Goal: Information Seeking & Learning: Learn about a topic

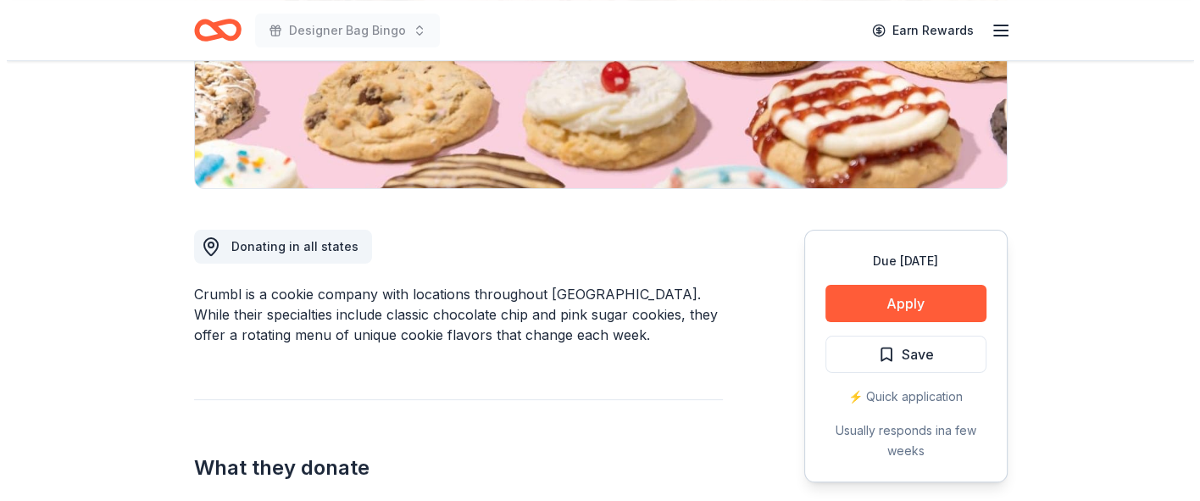
scroll to position [330, 0]
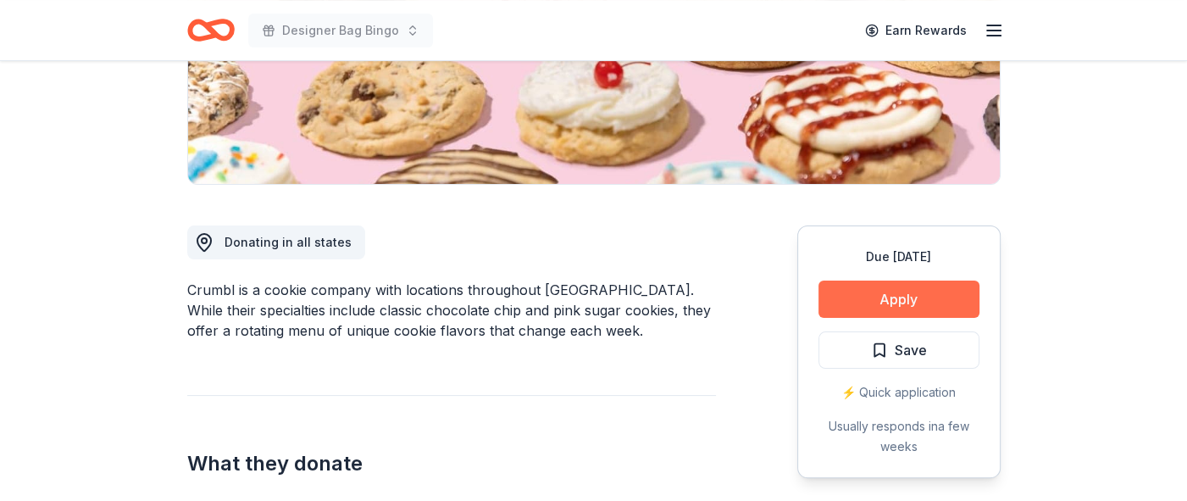
click at [870, 297] on button "Apply" at bounding box center [898, 298] width 161 height 37
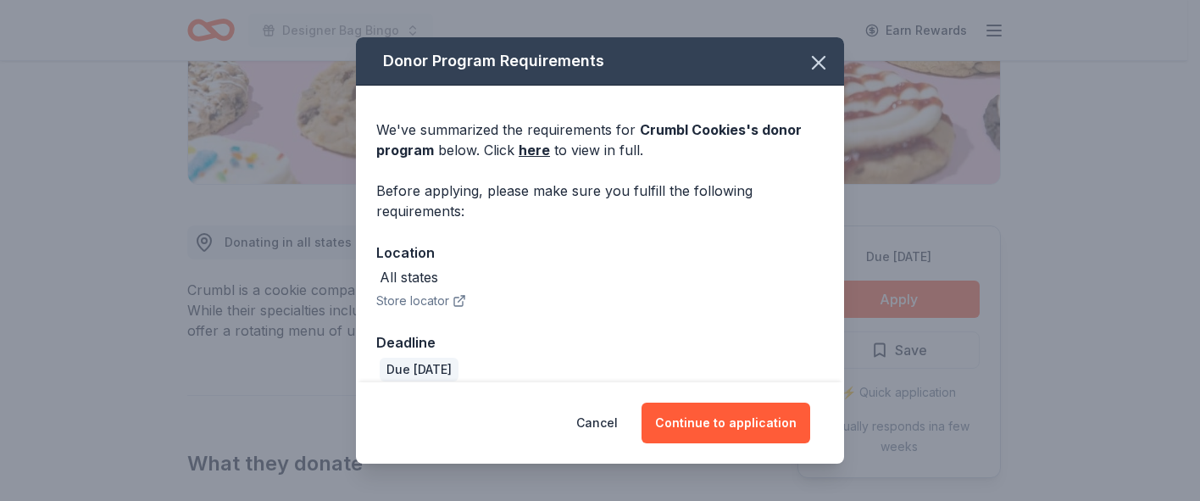
scroll to position [19, 0]
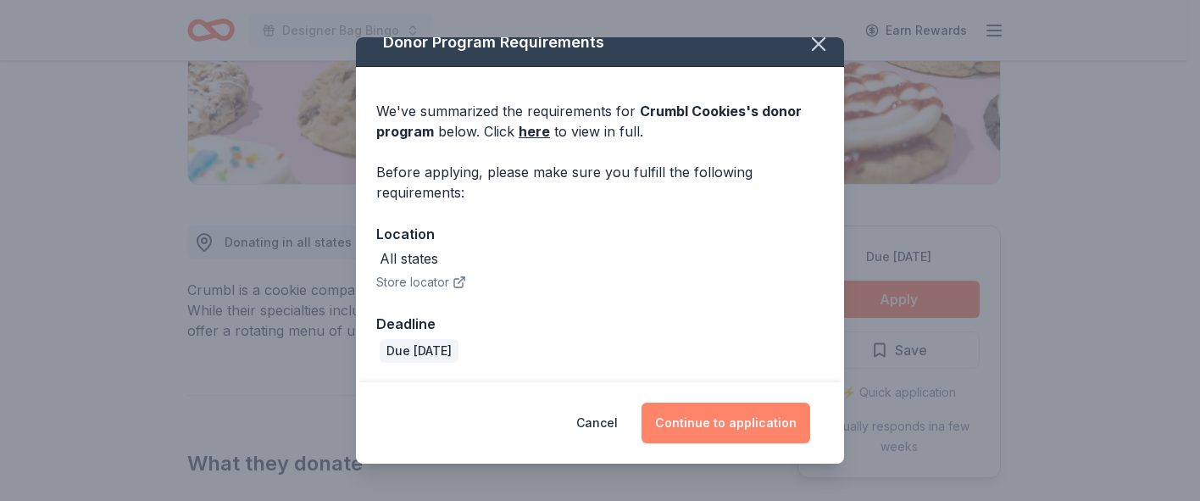
click at [732, 428] on button "Continue to application" at bounding box center [725, 422] width 169 height 41
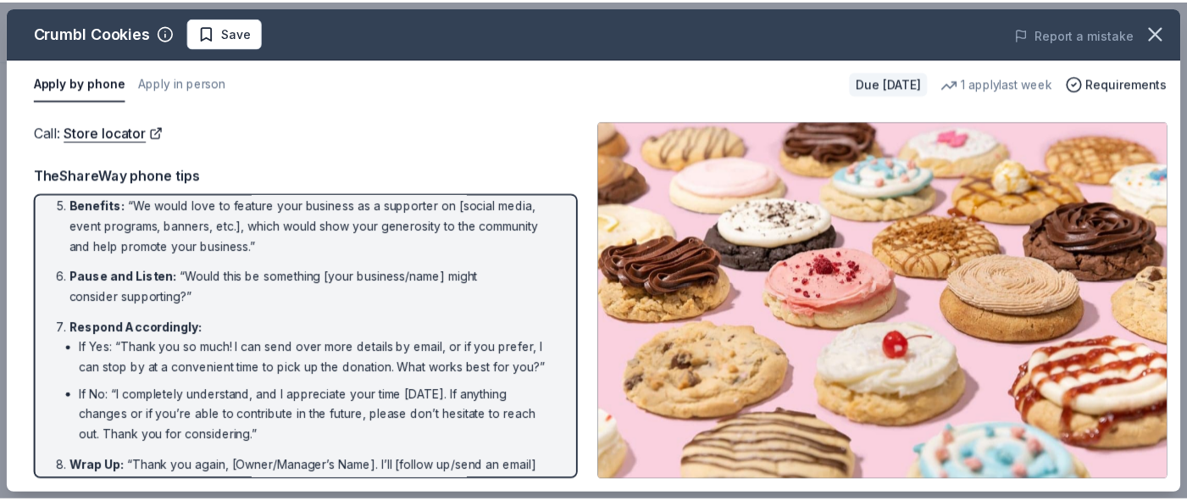
scroll to position [369, 0]
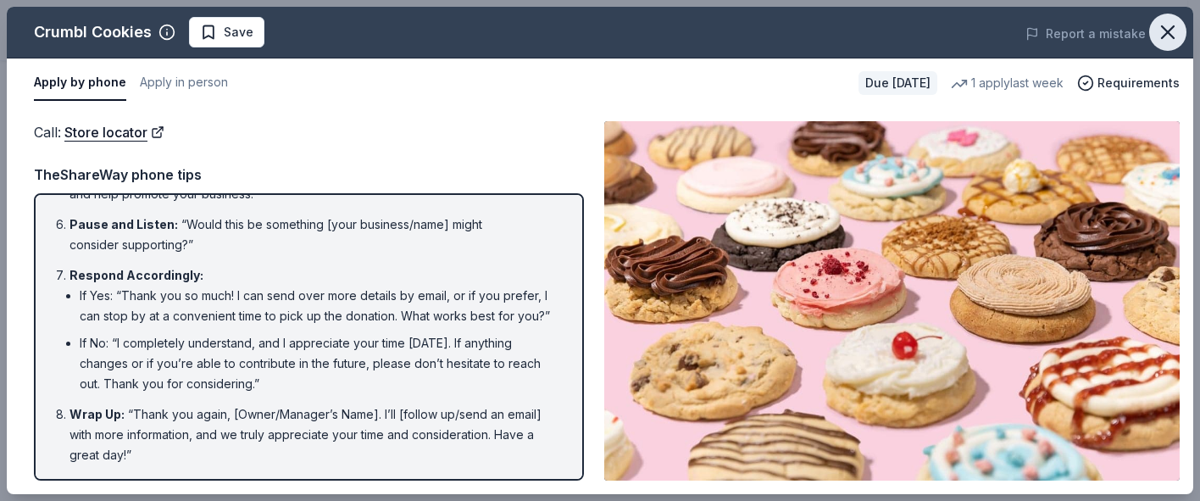
click at [1159, 26] on icon "button" at bounding box center [1168, 32] width 24 height 24
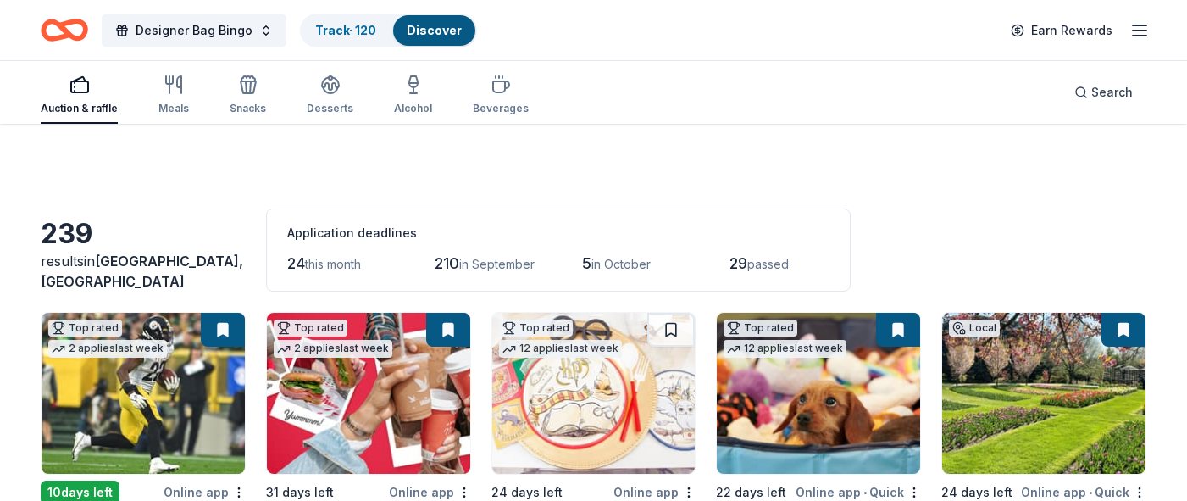
scroll to position [5388, 0]
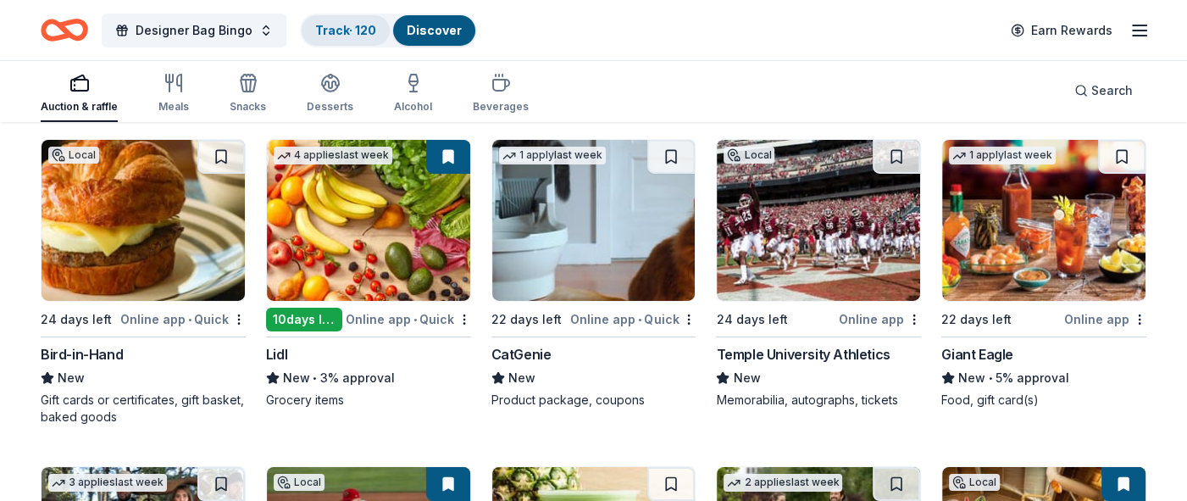
click at [348, 35] on link "Track · 120" at bounding box center [345, 30] width 61 height 14
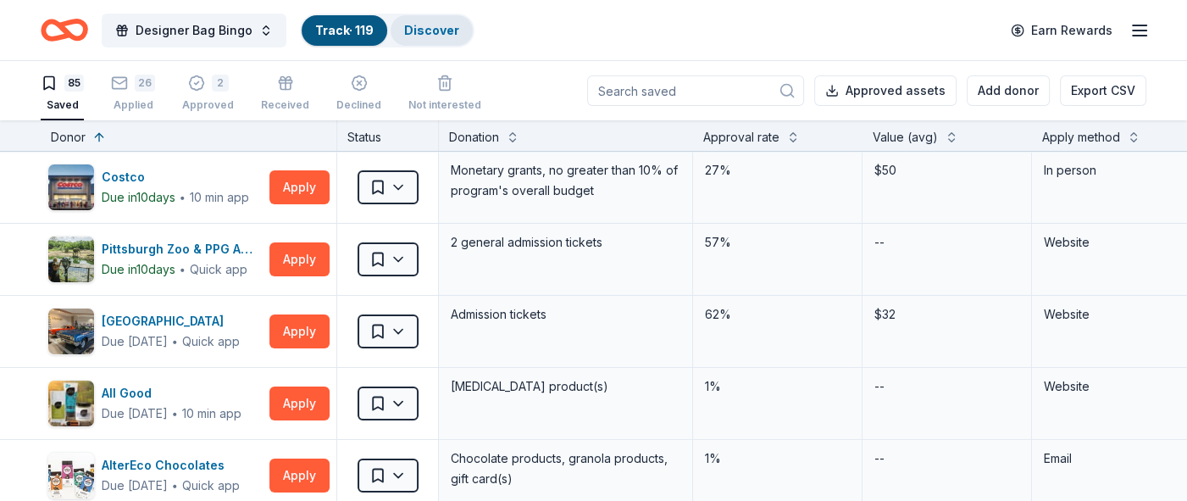
click at [420, 29] on link "Discover" at bounding box center [431, 30] width 55 height 14
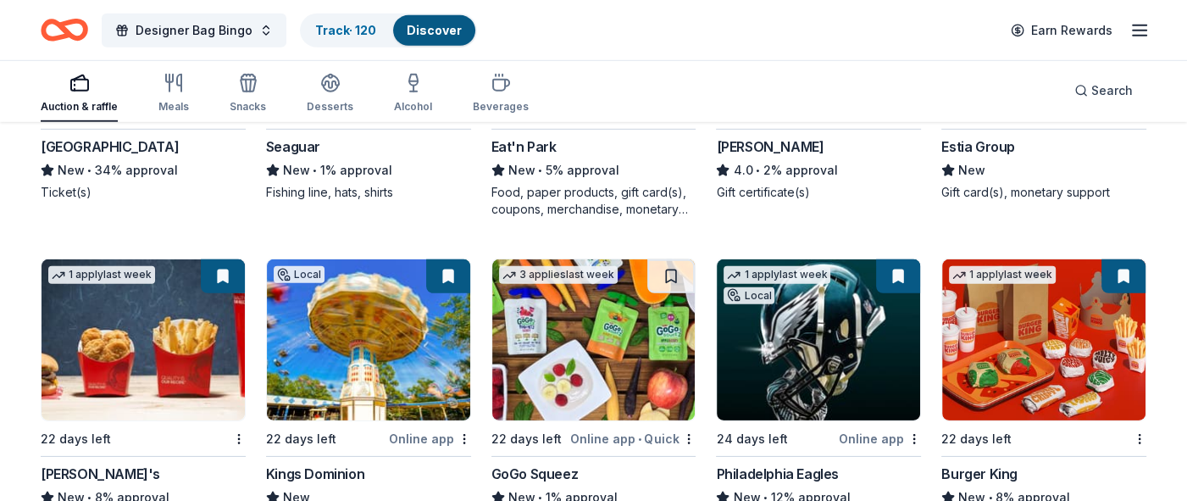
scroll to position [10777, 0]
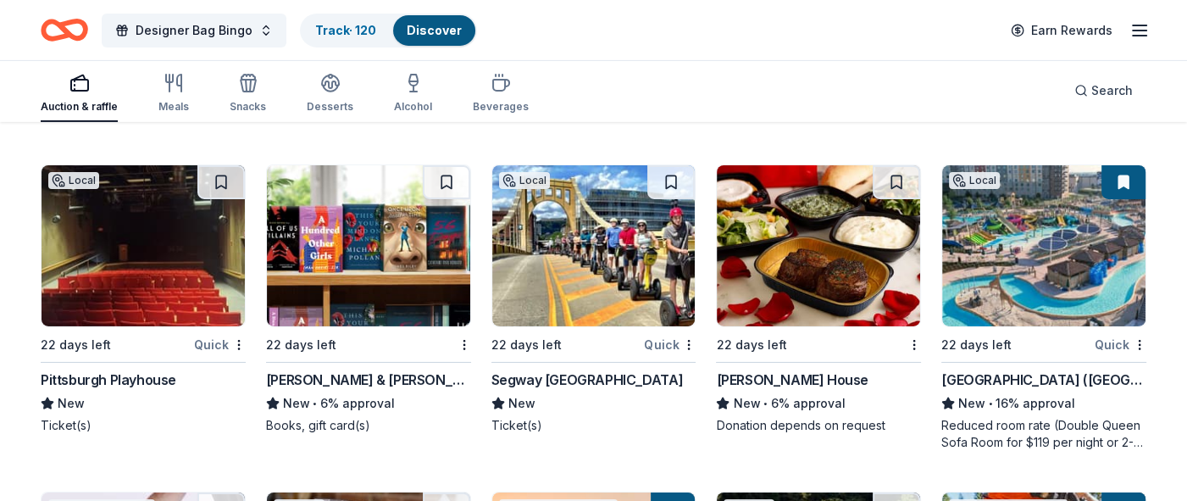
scroll to position [11164, 0]
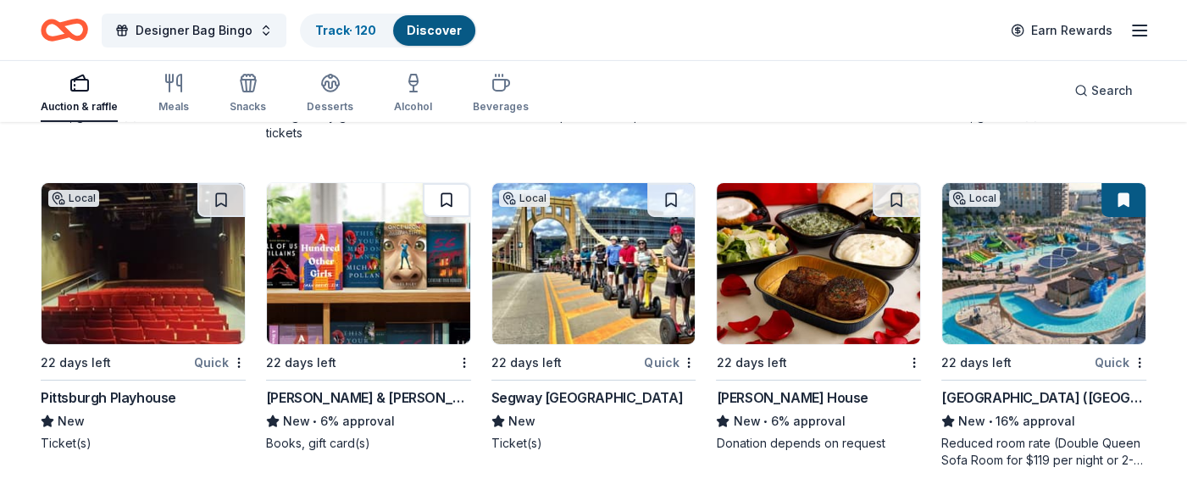
click at [444, 192] on button at bounding box center [446, 200] width 47 height 34
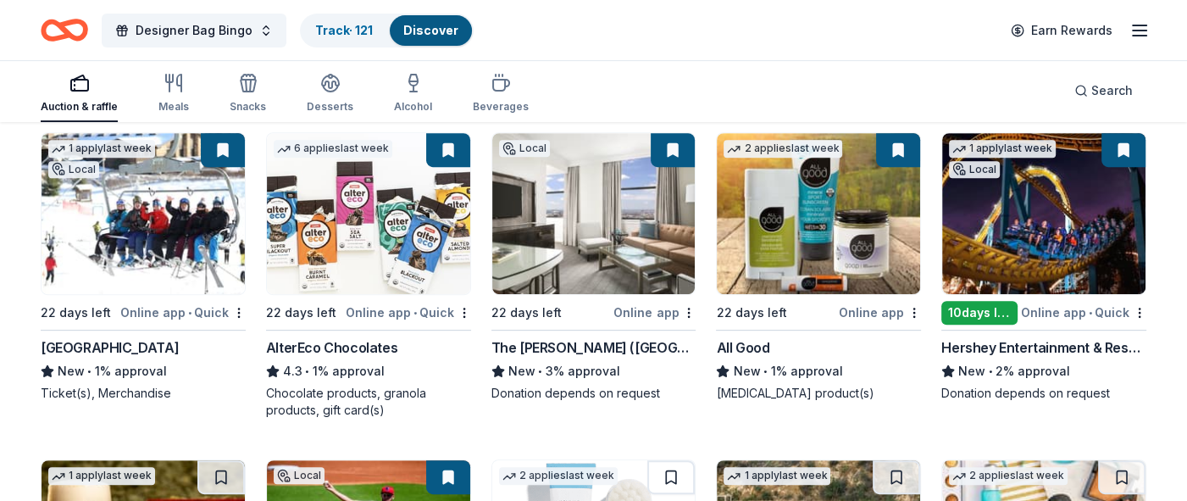
scroll to position [12447, 0]
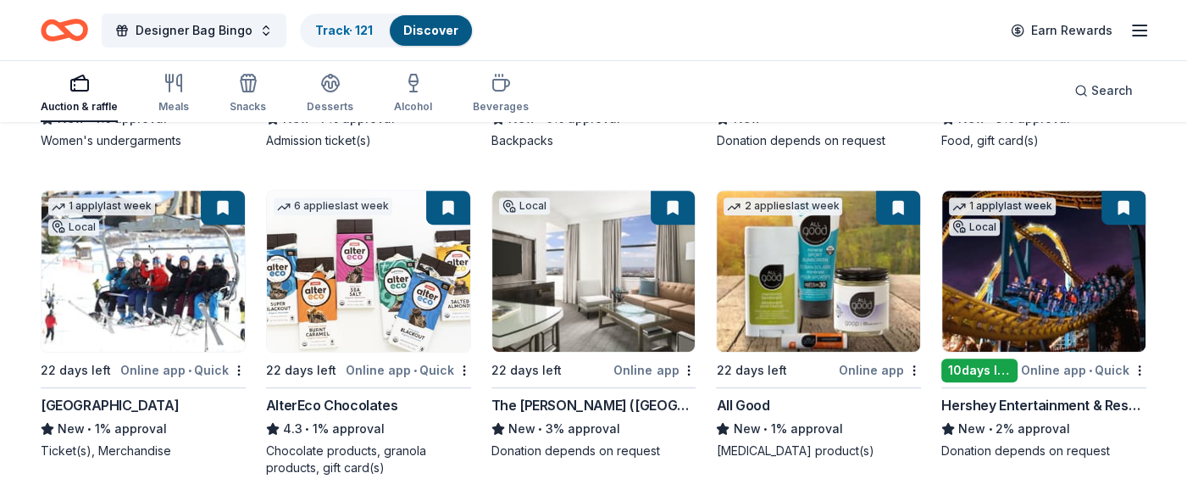
drag, startPoint x: 1180, startPoint y: 480, endPoint x: 1164, endPoint y: 540, distance: 61.5
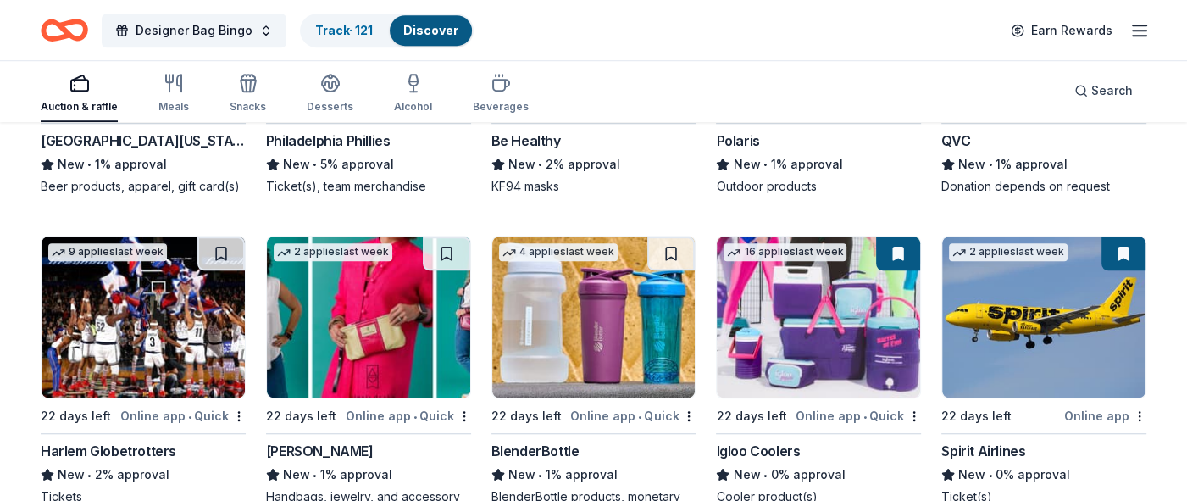
scroll to position [13059, 0]
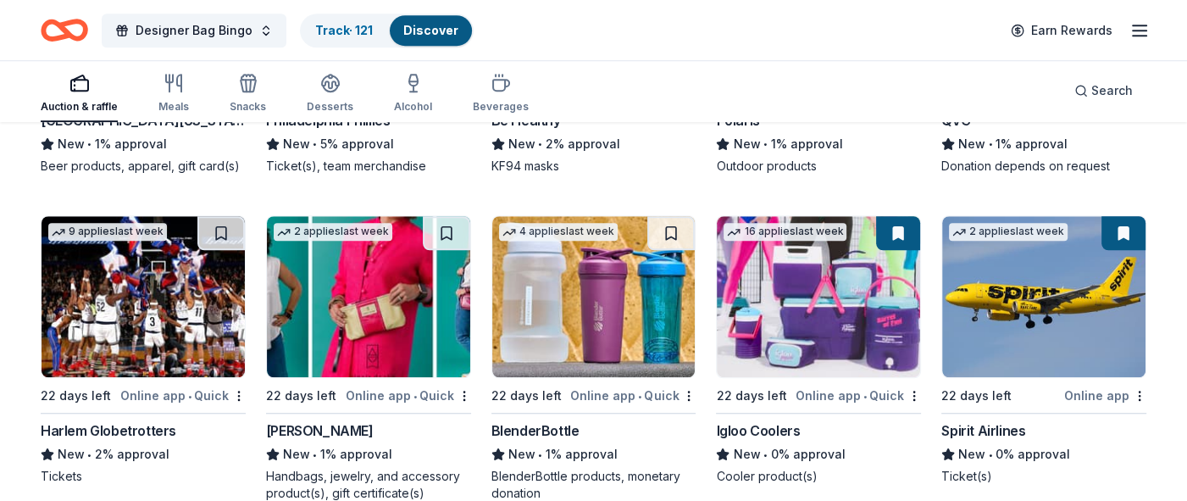
click at [213, 241] on button at bounding box center [220, 233] width 47 height 34
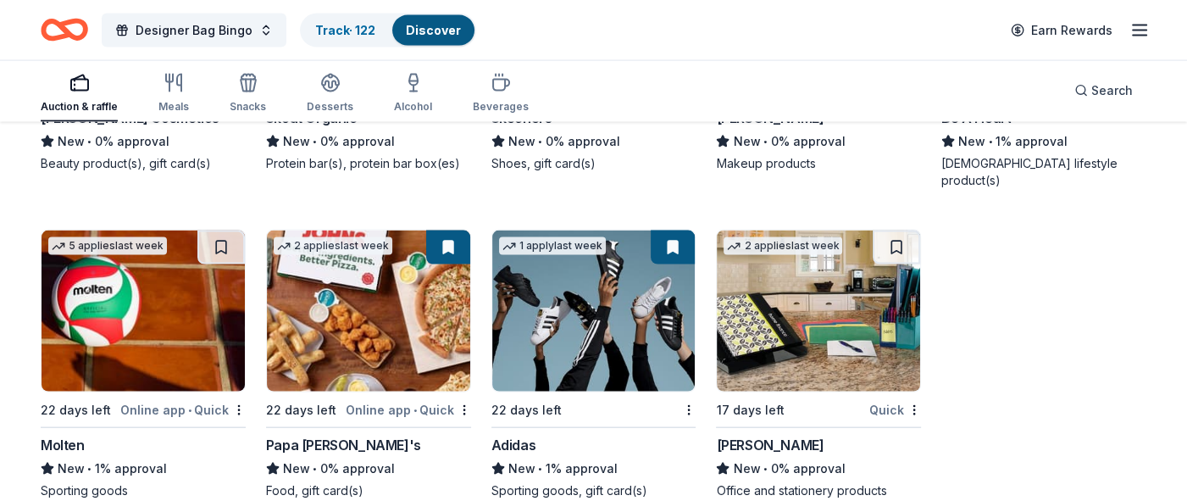
scroll to position [15214, 0]
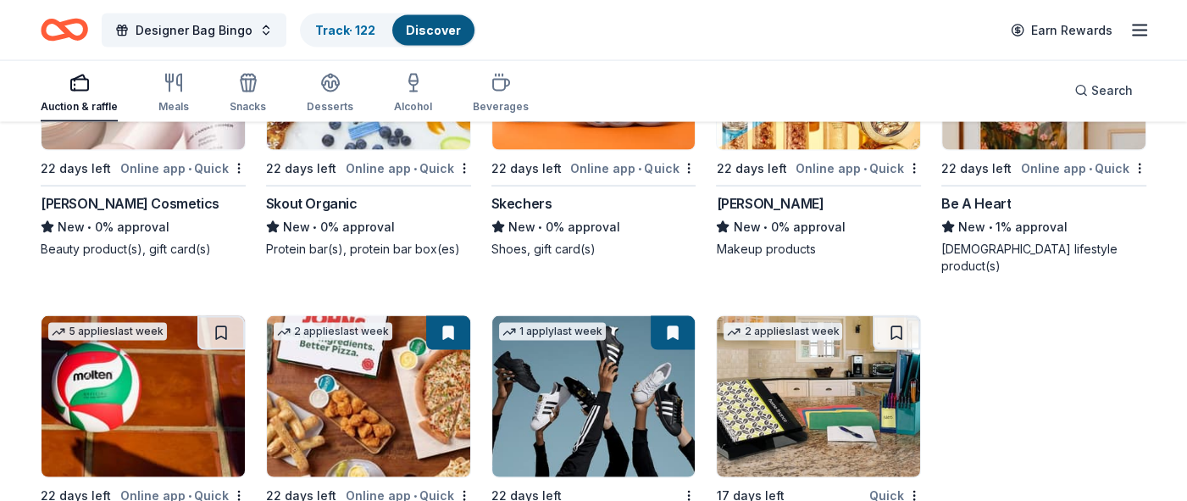
click at [85, 104] on div "Auction & raffle" at bounding box center [79, 107] width 77 height 14
click at [324, 100] on div "Desserts" at bounding box center [330, 107] width 47 height 14
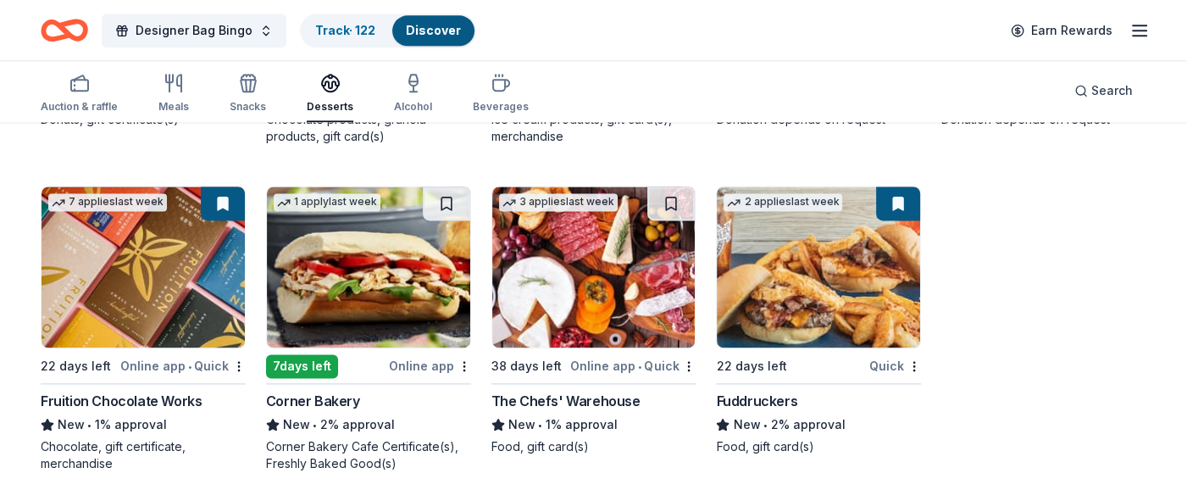
scroll to position [1989, 0]
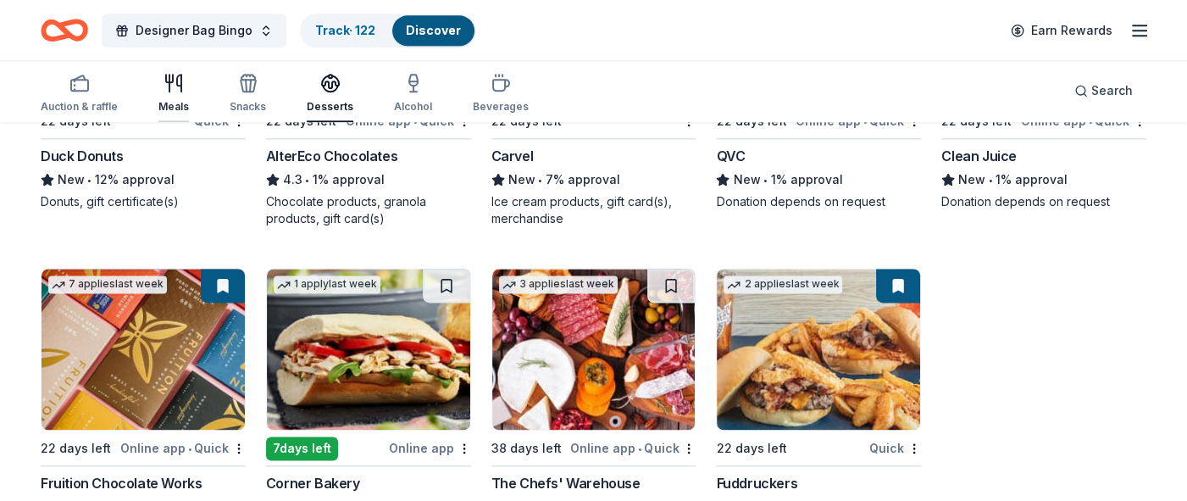
click at [169, 86] on icon "button" at bounding box center [169, 83] width 0 height 17
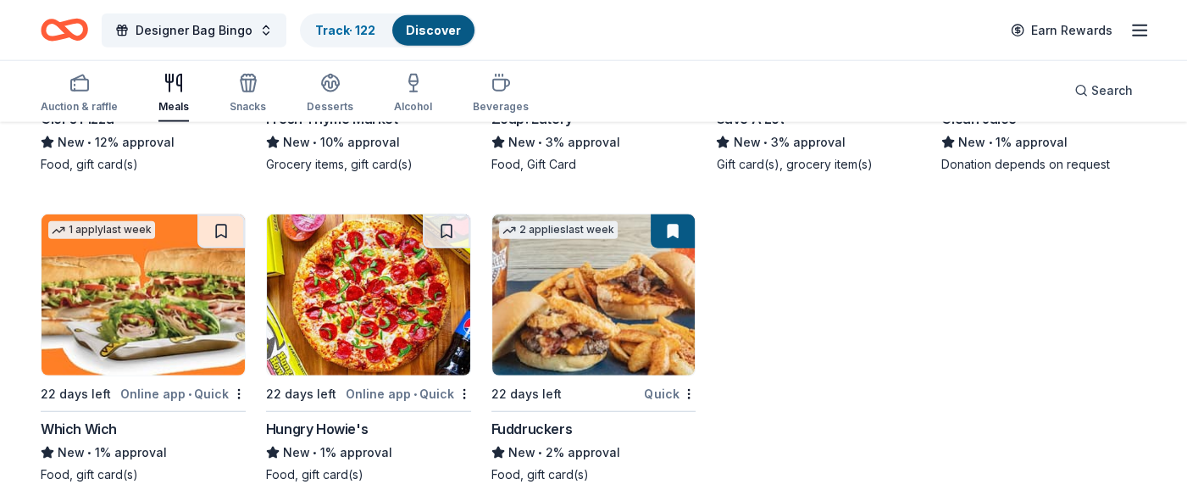
scroll to position [3951, 0]
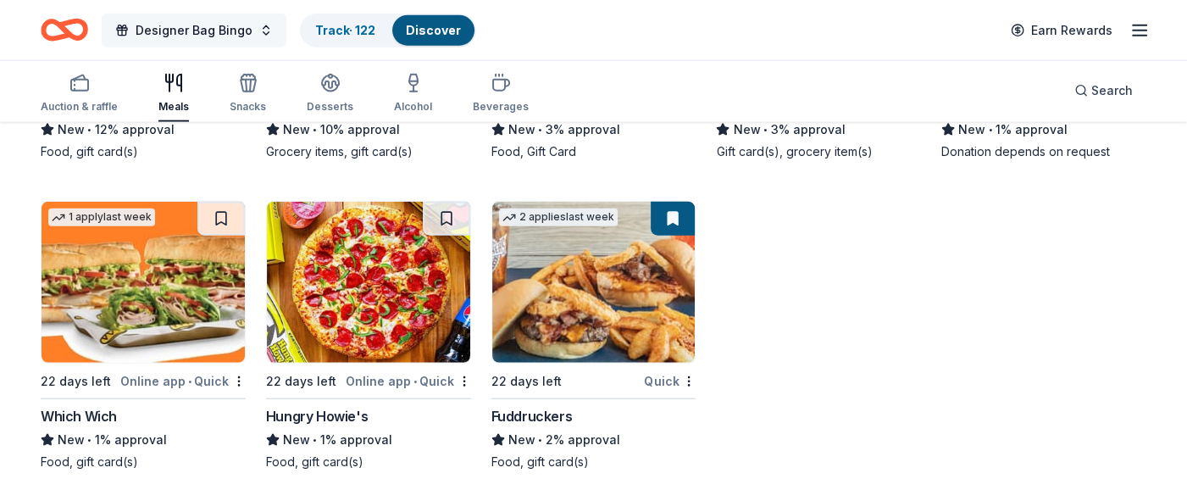
click at [219, 36] on span "Designer Bag Bingo" at bounding box center [194, 30] width 117 height 20
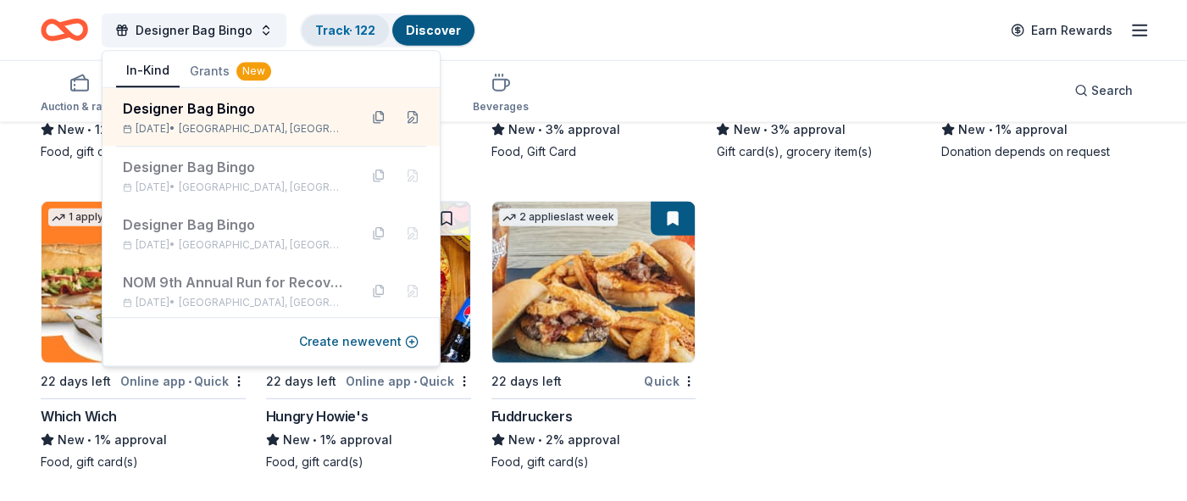
click at [329, 27] on link "Track · 122" at bounding box center [345, 30] width 60 height 14
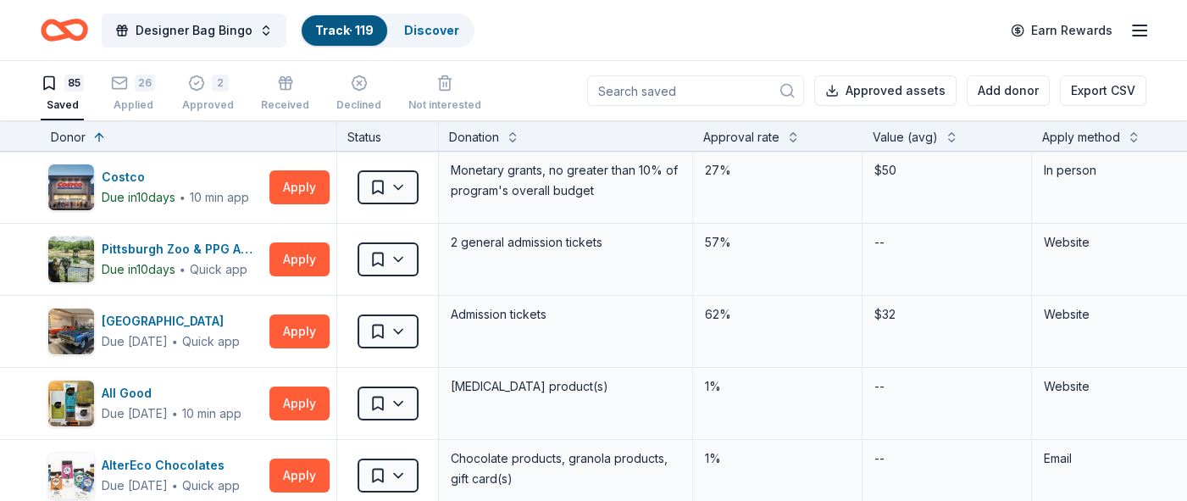
click at [339, 26] on link "Track · 119" at bounding box center [344, 30] width 58 height 14
